Goal: Information Seeking & Learning: Find specific fact

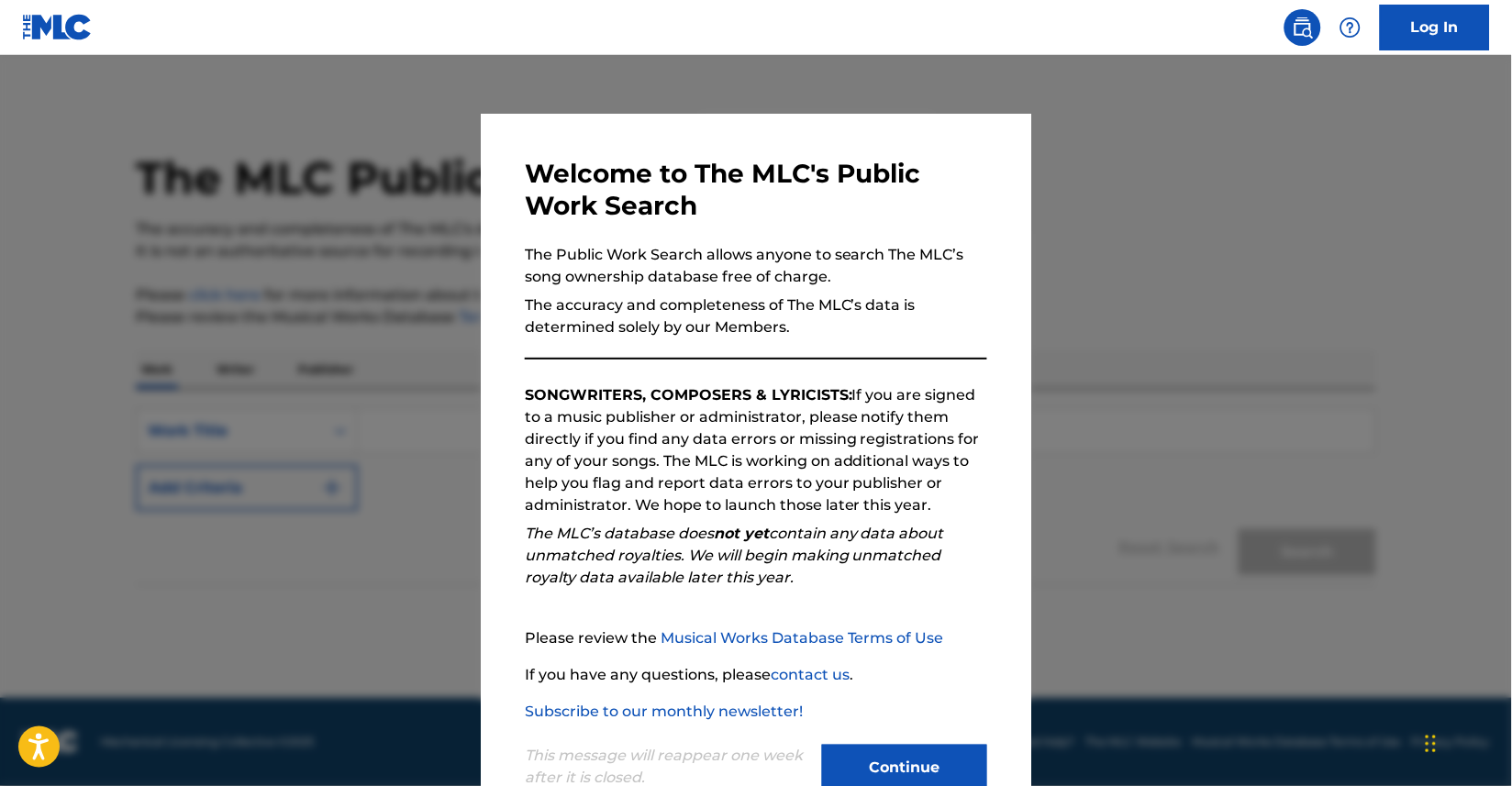
scroll to position [18, 0]
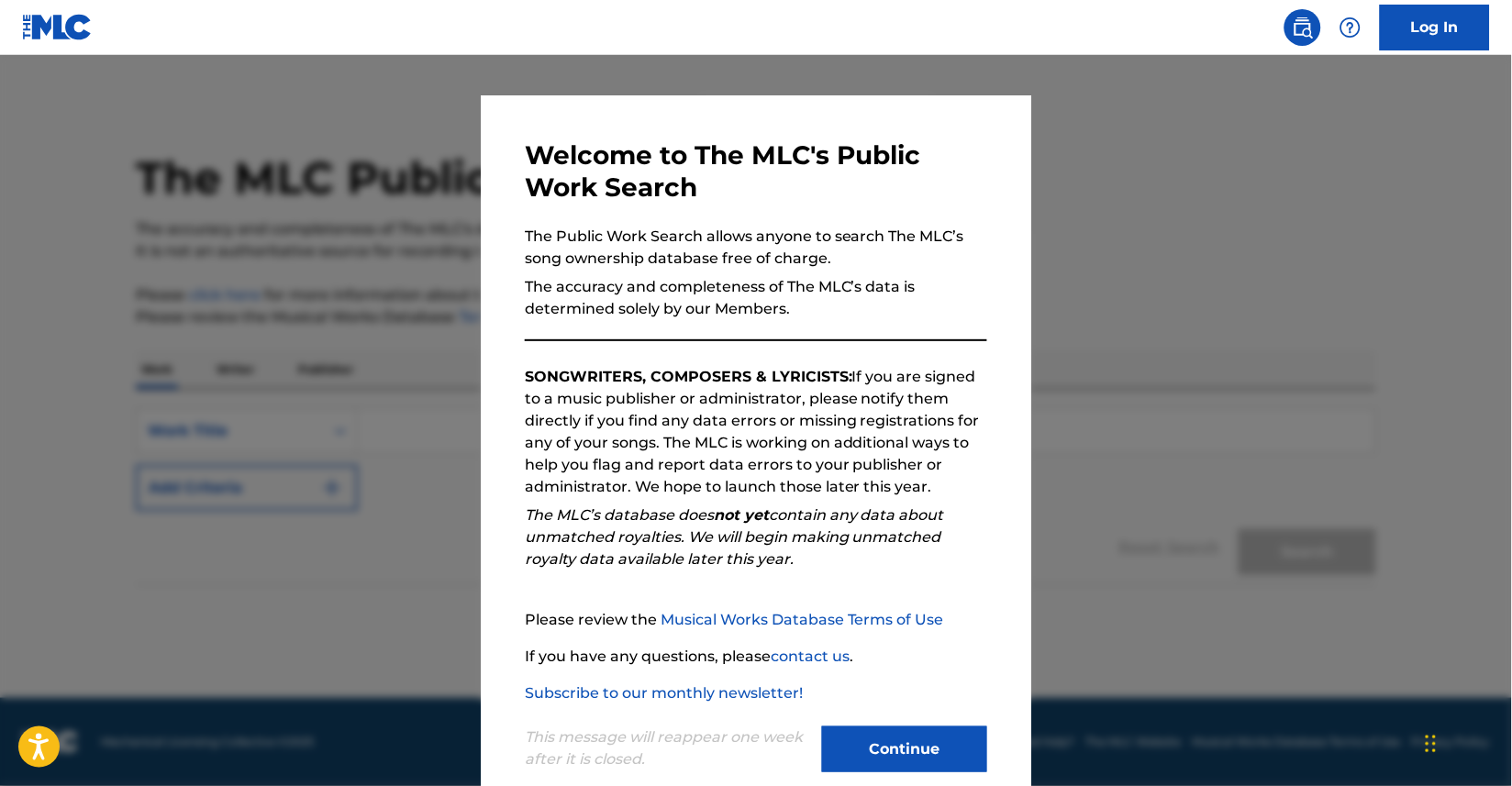
click at [909, 736] on button "Continue" at bounding box center [904, 749] width 165 height 46
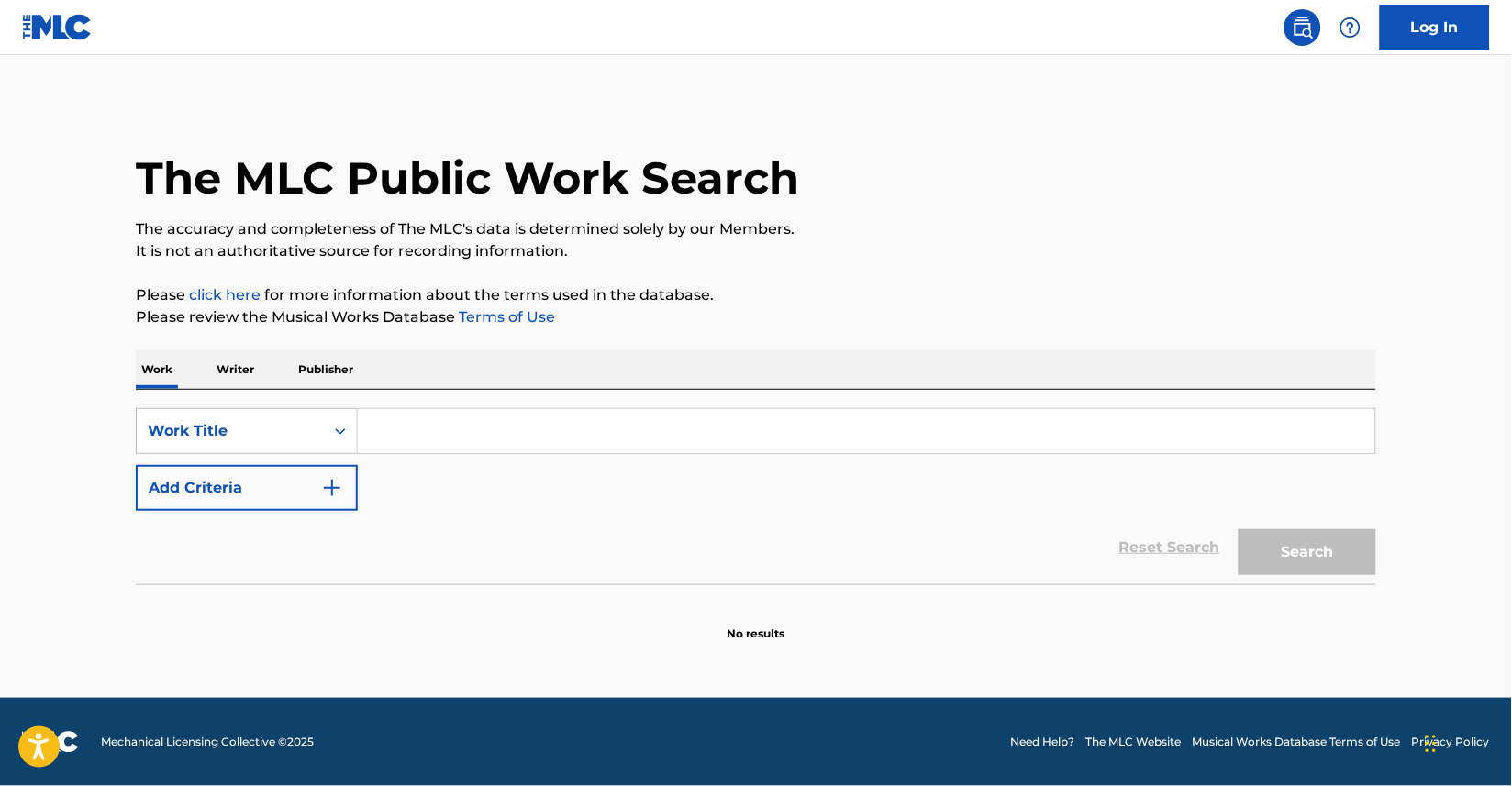
click at [430, 436] on input "Search Form" at bounding box center [866, 430] width 1018 height 44
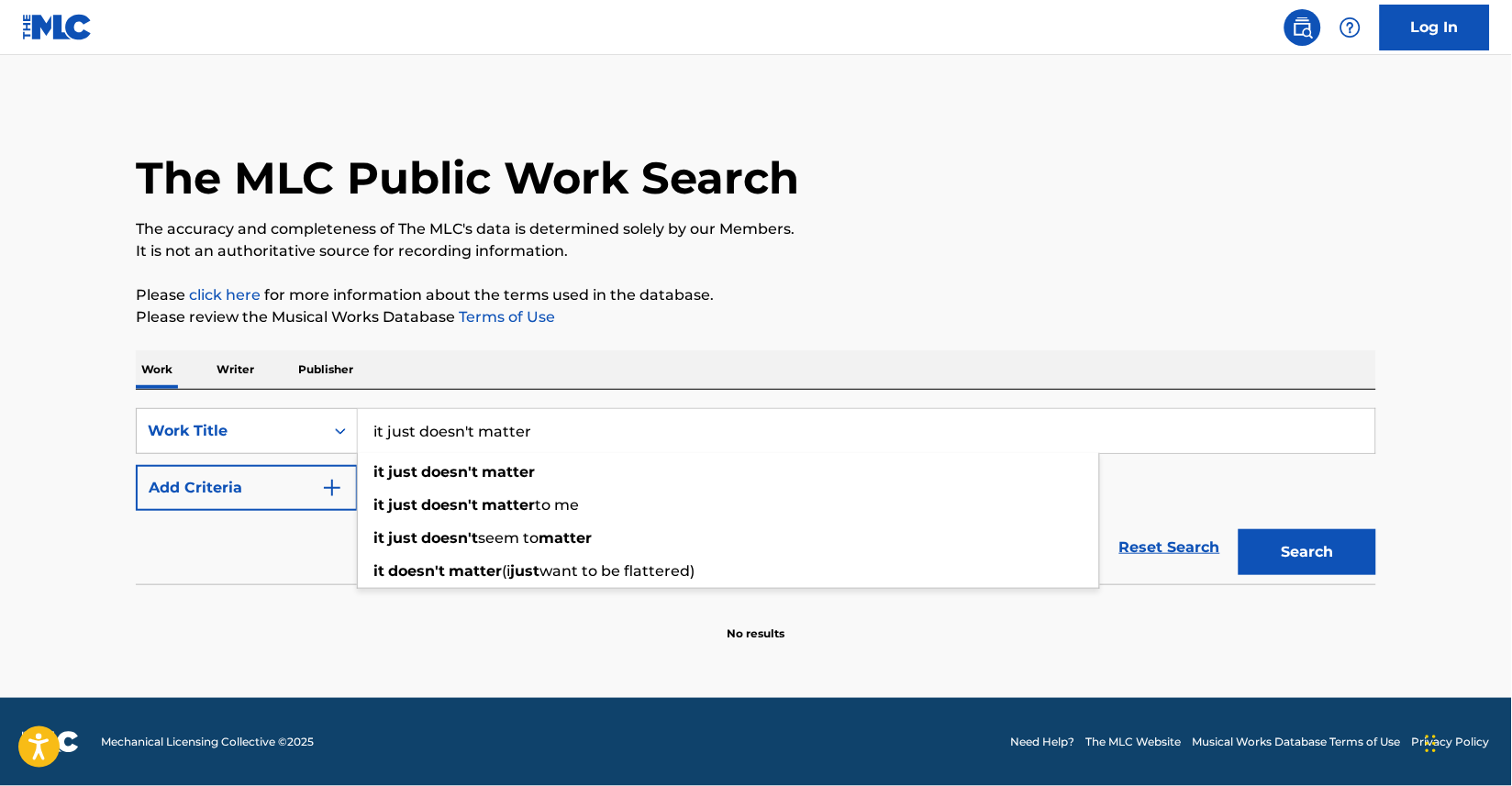
type input "it just doesn't matter"
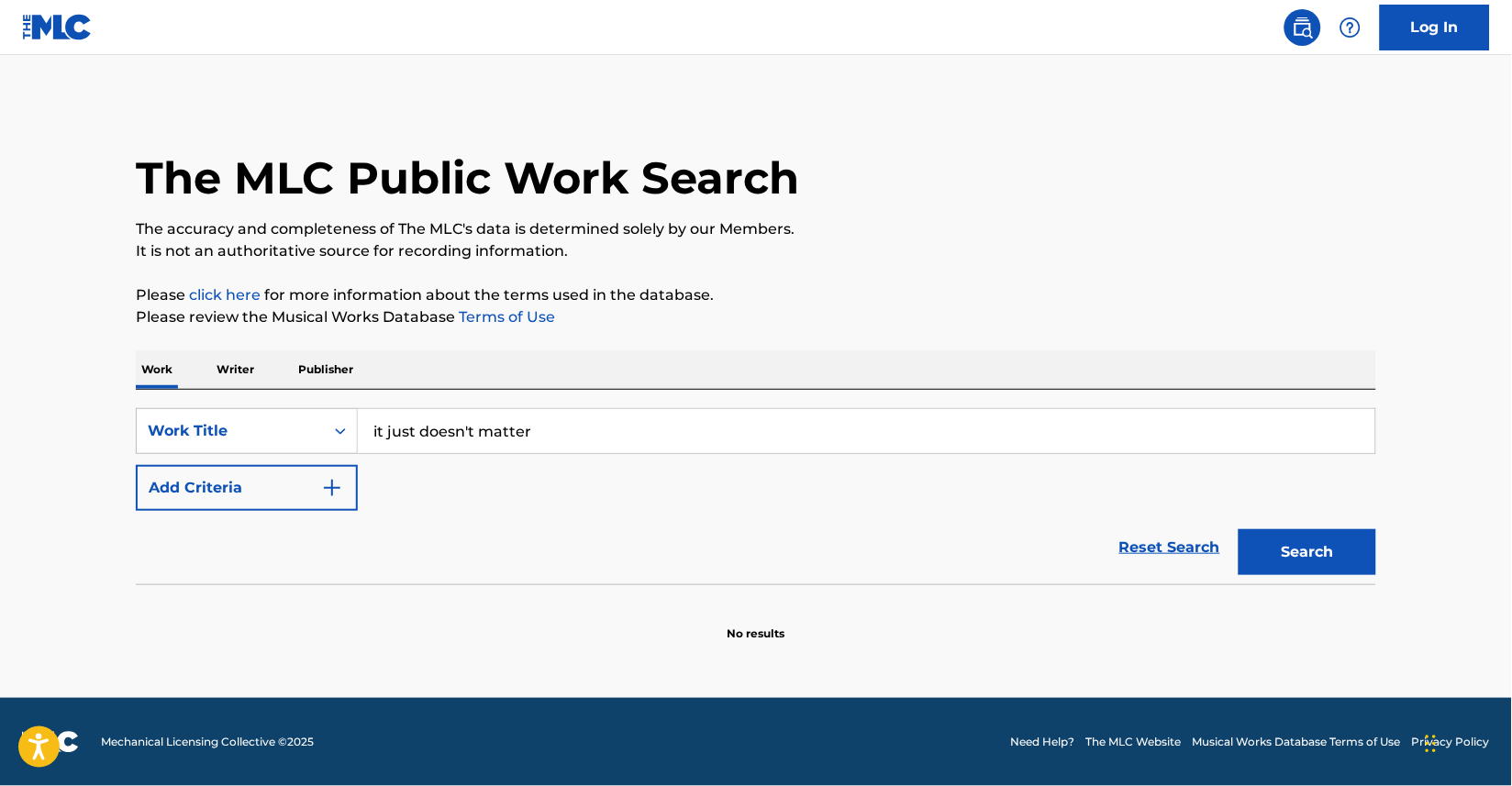
click at [308, 489] on button "Add Criteria" at bounding box center [246, 487] width 222 height 46
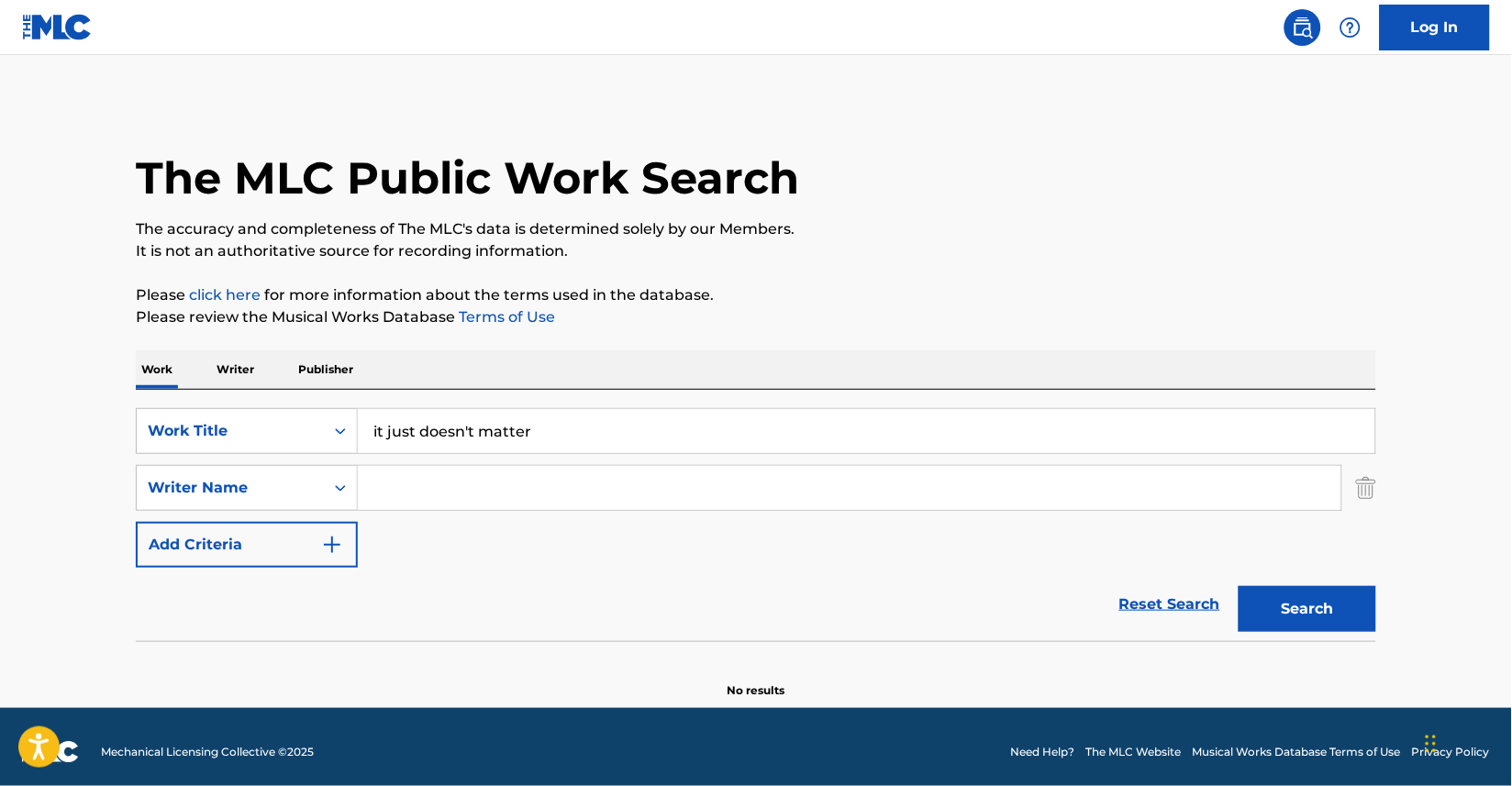
click at [408, 496] on input "Search Form" at bounding box center [849, 487] width 984 height 44
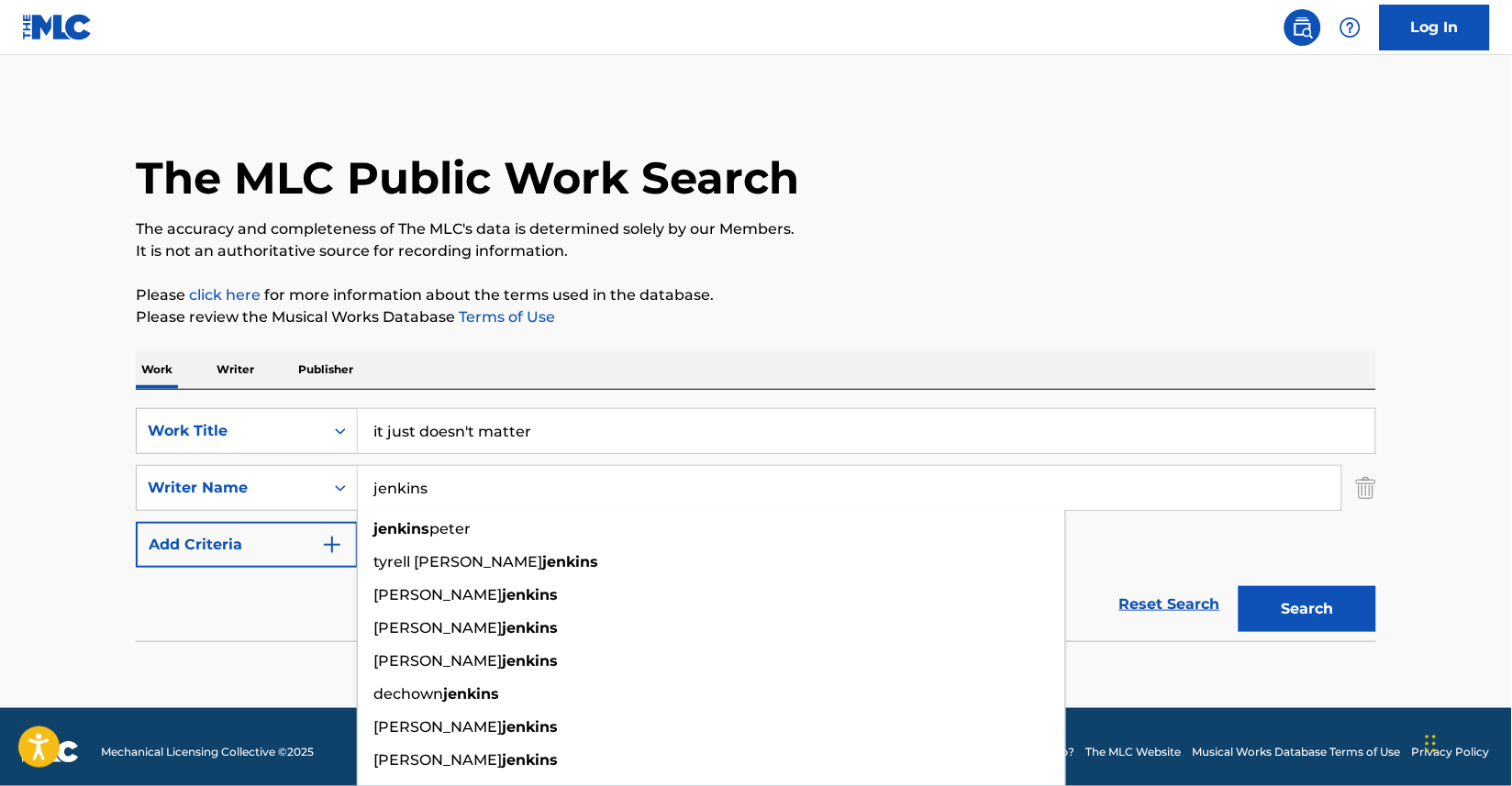
type input "jenkins"
click at [1239, 586] on button "Search" at bounding box center [1307, 609] width 138 height 46
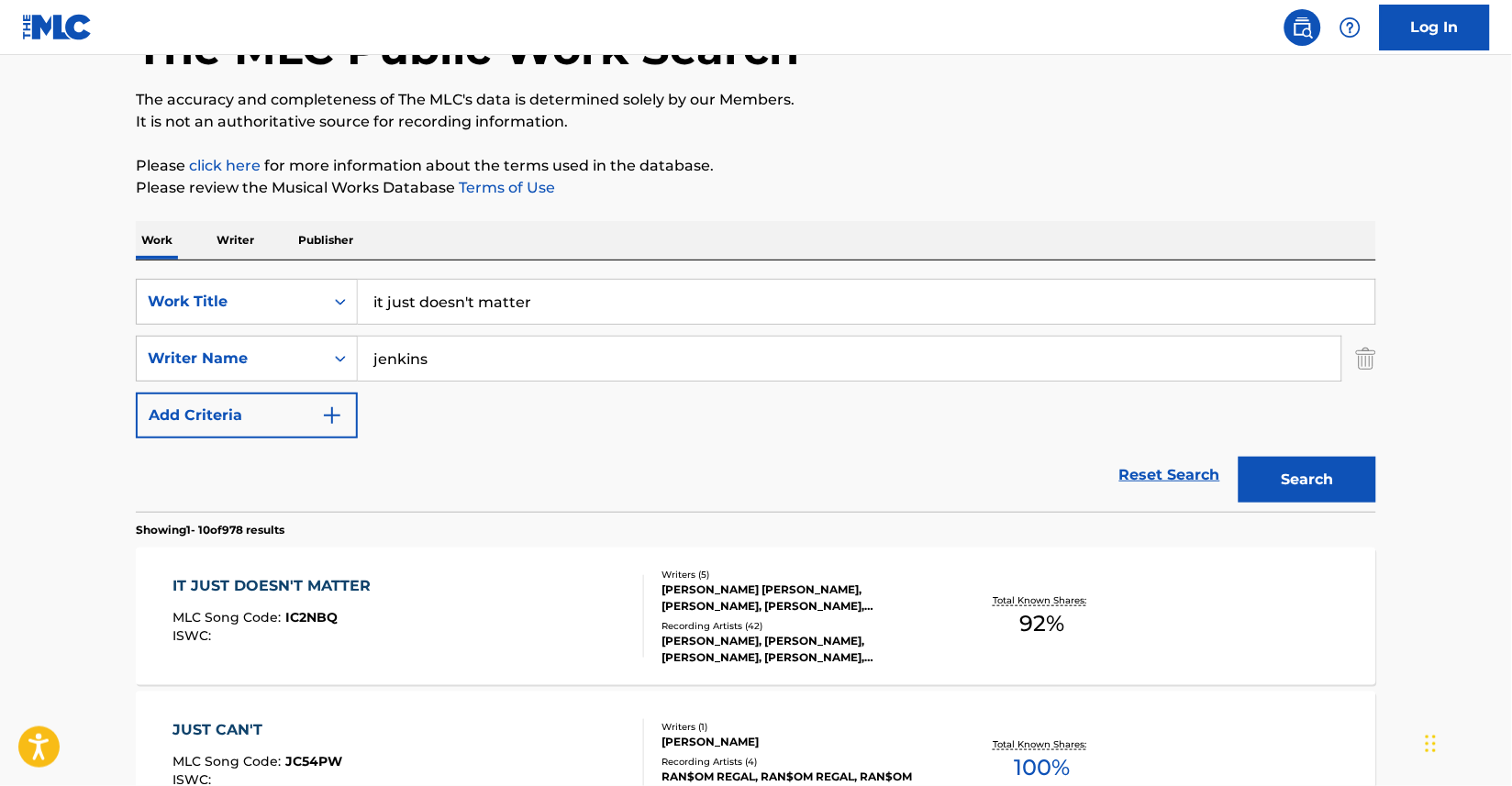
scroll to position [228, 0]
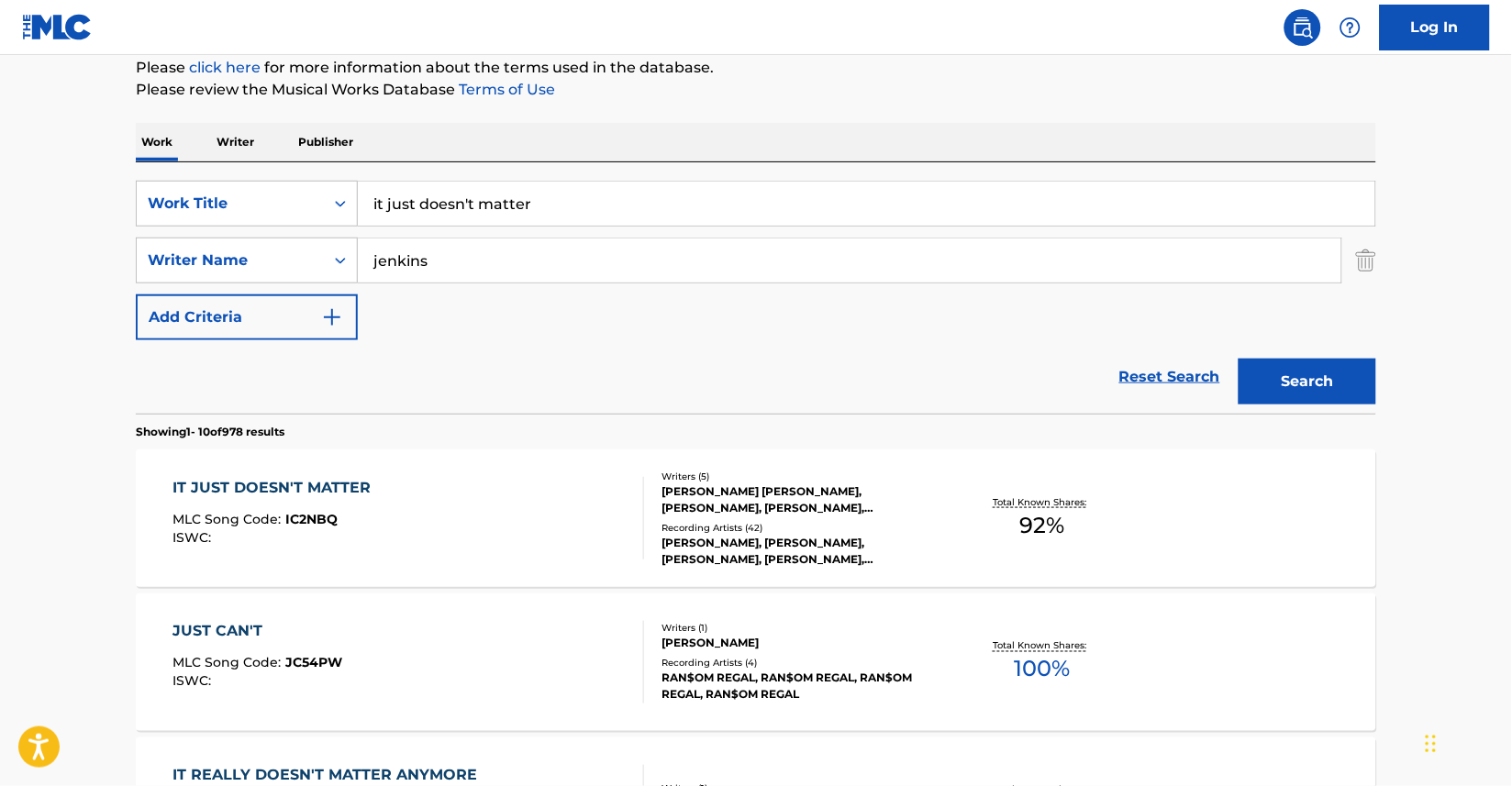
click at [317, 487] on div "IT JUST DOESN'T MATTER" at bounding box center [277, 487] width 207 height 22
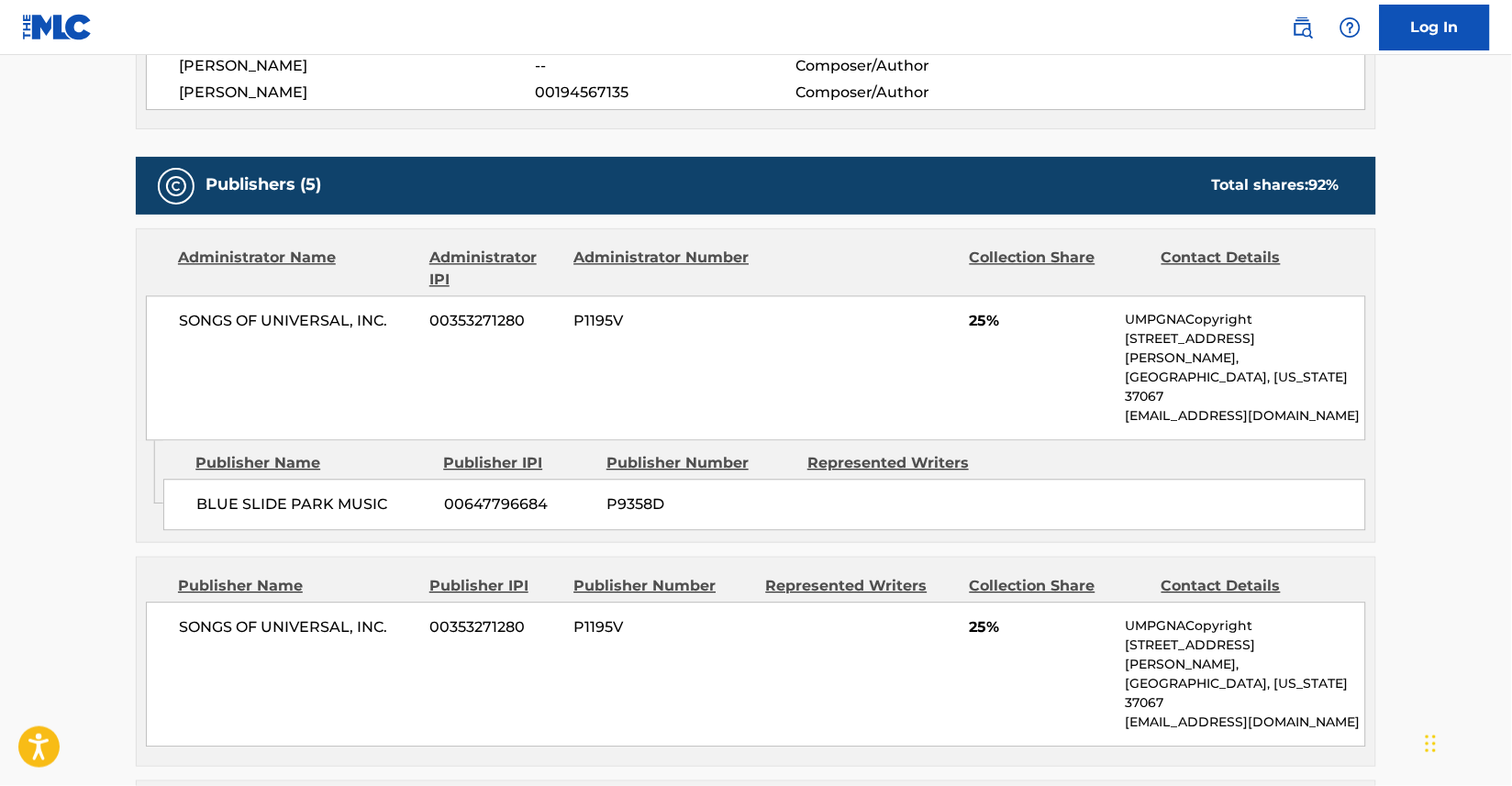
scroll to position [778, 0]
